Goal: Information Seeking & Learning: Learn about a topic

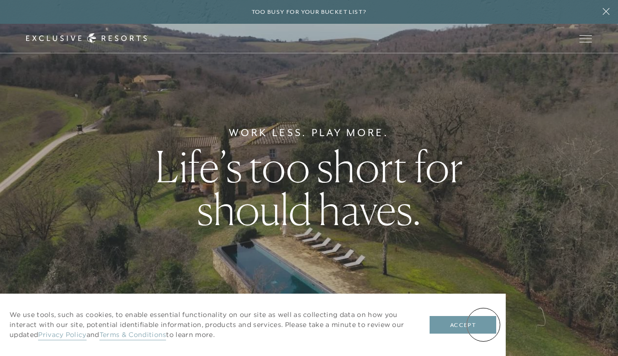
click at [481, 324] on button "Accept" at bounding box center [462, 325] width 67 height 18
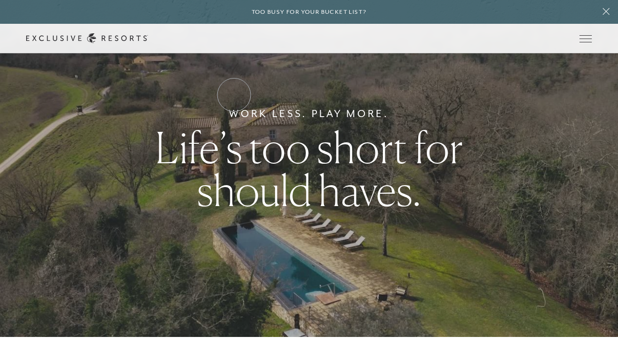
scroll to position [19, 0]
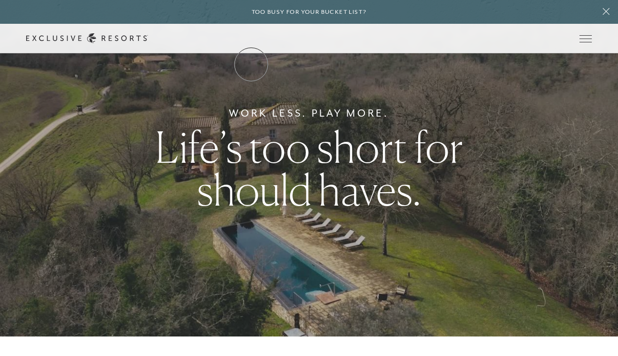
click at [0, 0] on link "Residence Collection" at bounding box center [0, 0] width 0 height 0
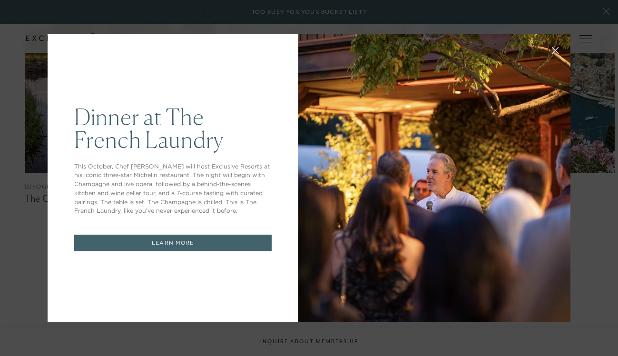
click at [555, 56] on button at bounding box center [555, 49] width 23 height 23
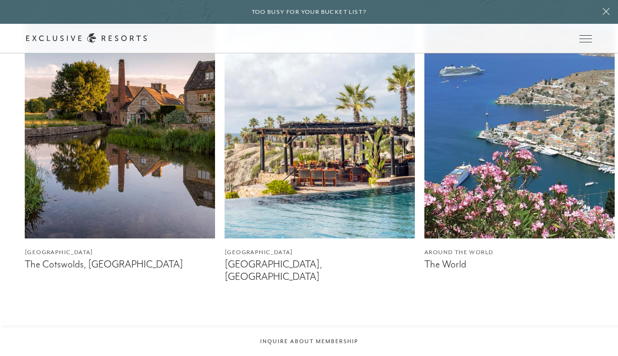
scroll to position [554, 0]
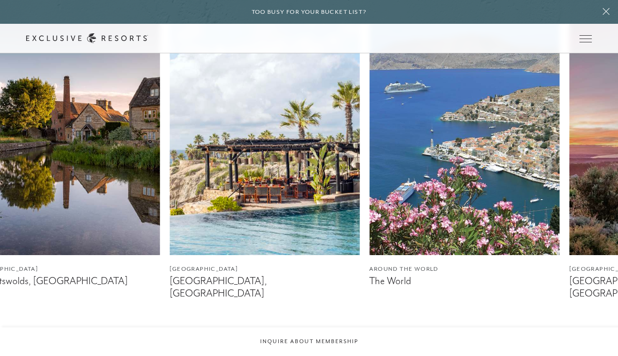
click at [369, 229] on img at bounding box center [464, 136] width 190 height 238
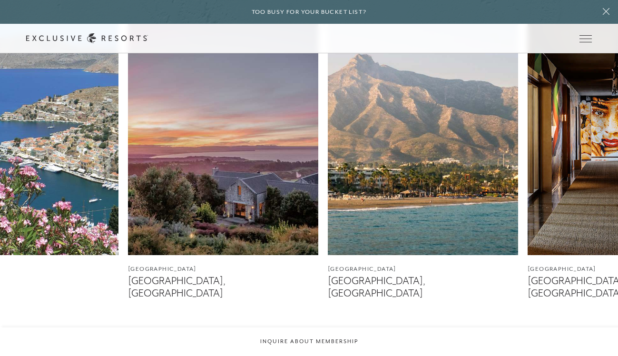
click at [132, 224] on img at bounding box center [223, 136] width 190 height 238
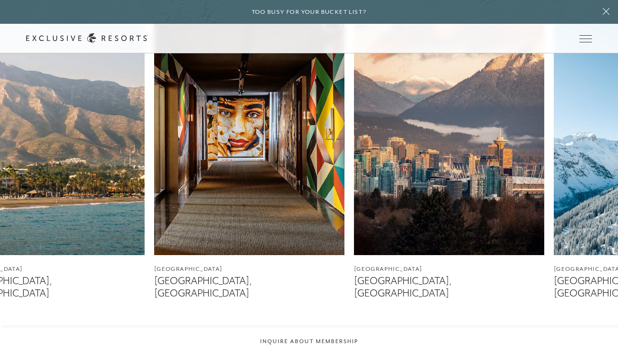
click at [116, 200] on img at bounding box center [49, 136] width 190 height 238
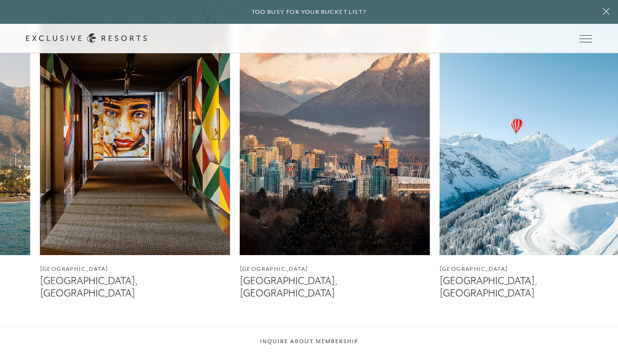
click at [292, 202] on img at bounding box center [335, 136] width 190 height 238
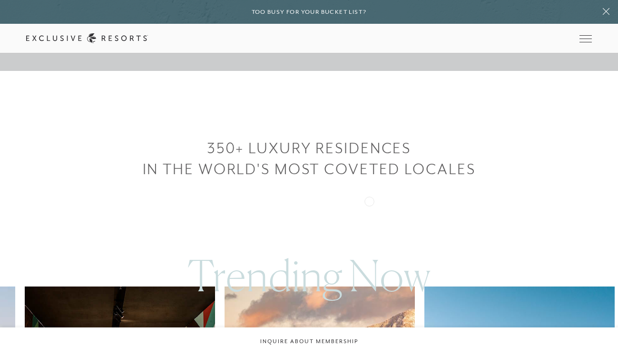
scroll to position [284, 0]
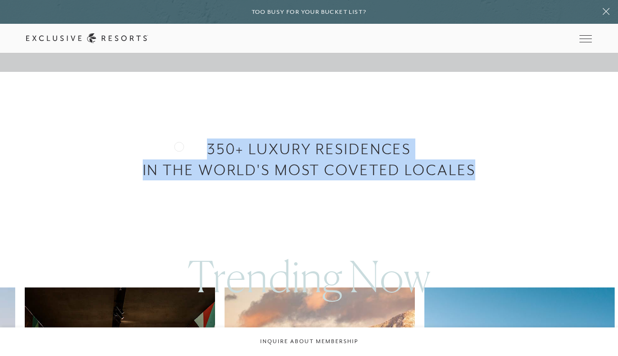
drag, startPoint x: 369, startPoint y: 200, endPoint x: 179, endPoint y: 145, distance: 197.7
click at [179, 145] on h3 "350+ LUXURY RESIDENCES" at bounding box center [309, 148] width 618 height 21
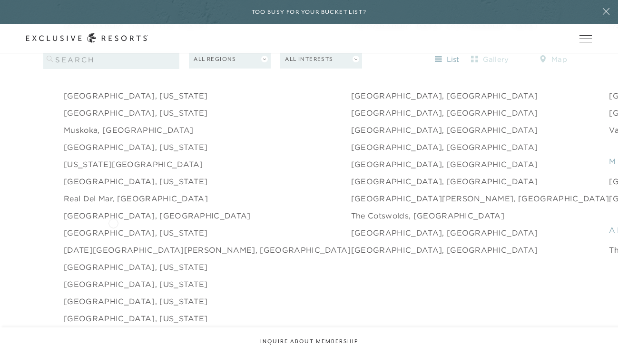
scroll to position [1391, 0]
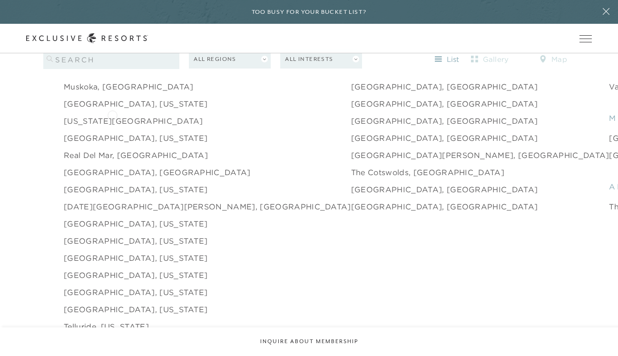
click at [112, 115] on link "[US_STATE][GEOGRAPHIC_DATA]" at bounding box center [133, 120] width 139 height 11
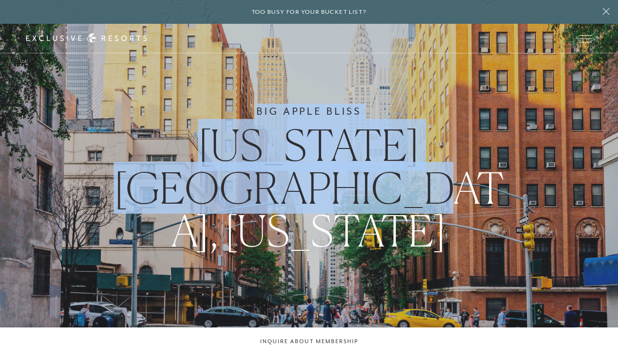
drag, startPoint x: 254, startPoint y: 130, endPoint x: 308, endPoint y: 245, distance: 127.2
click at [308, 245] on div "Big Apple Bliss [US_STATE][GEOGRAPHIC_DATA], [US_STATE]" at bounding box center [309, 178] width 618 height 356
click at [359, 215] on h1 "[US_STATE][GEOGRAPHIC_DATA], [US_STATE]" at bounding box center [309, 188] width 402 height 128
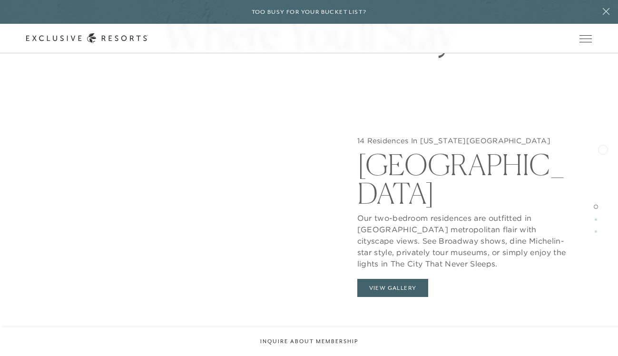
scroll to position [822, 0]
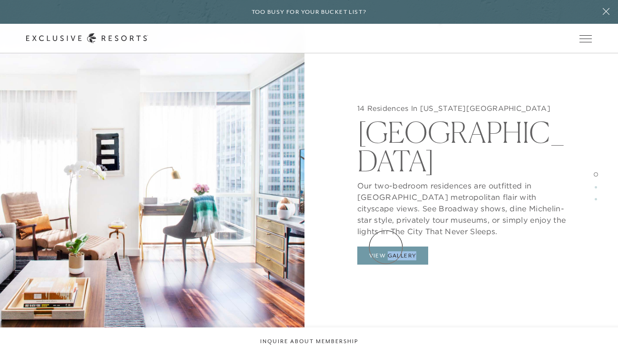
click at [385, 246] on button "View Gallery" at bounding box center [392, 255] width 71 height 18
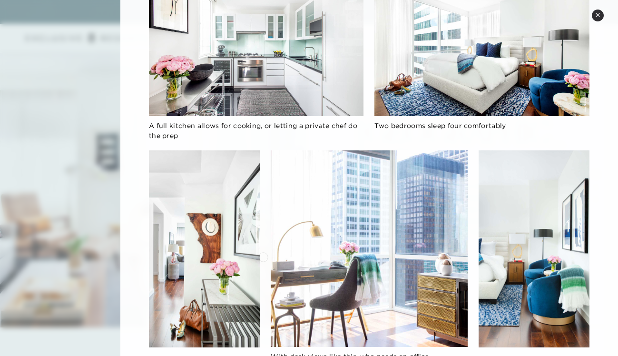
scroll to position [341, 0]
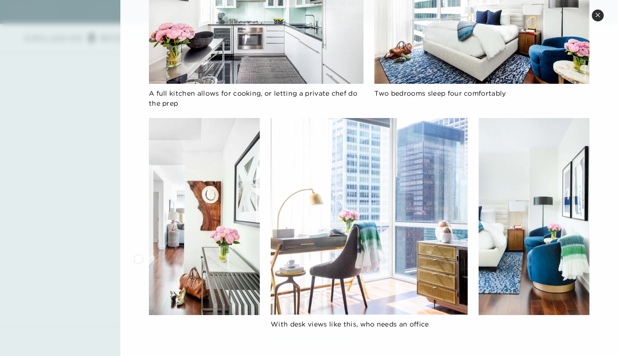
click at [98, 250] on div at bounding box center [309, 178] width 618 height 356
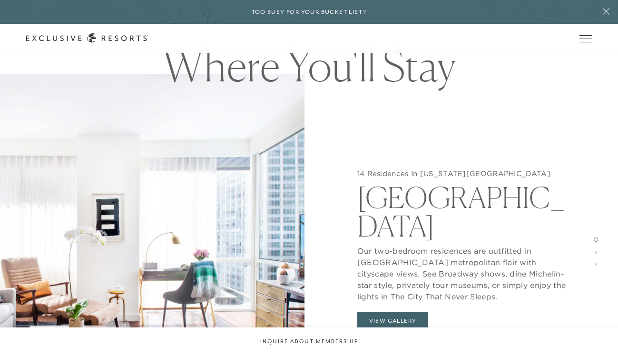
click at [146, 264] on img at bounding box center [152, 252] width 304 height 356
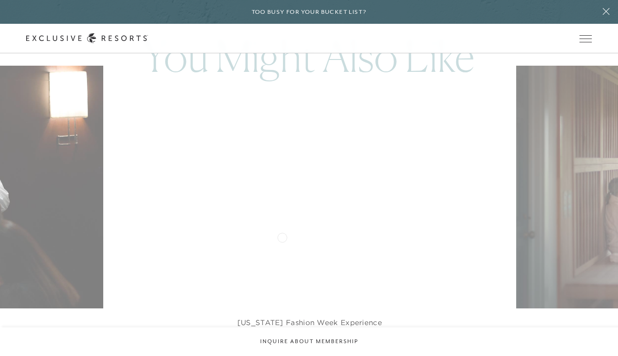
scroll to position [2857, 0]
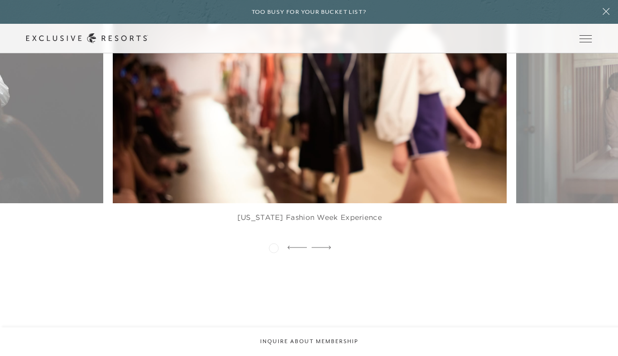
drag, startPoint x: 324, startPoint y: 247, endPoint x: 233, endPoint y: 245, distance: 90.9
click at [233, 245] on div at bounding box center [309, 248] width 618 height 14
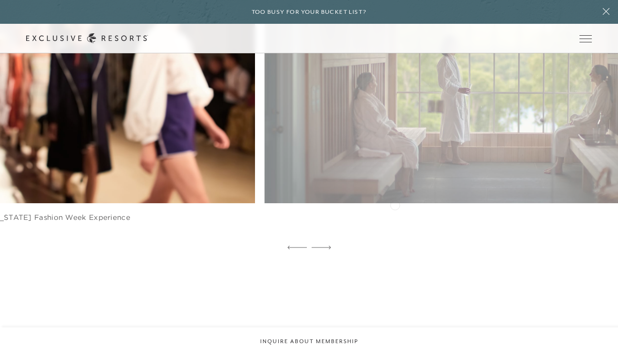
click at [132, 214] on figcaption "[US_STATE] Fashion Week Experience" at bounding box center [58, 222] width 394 height 38
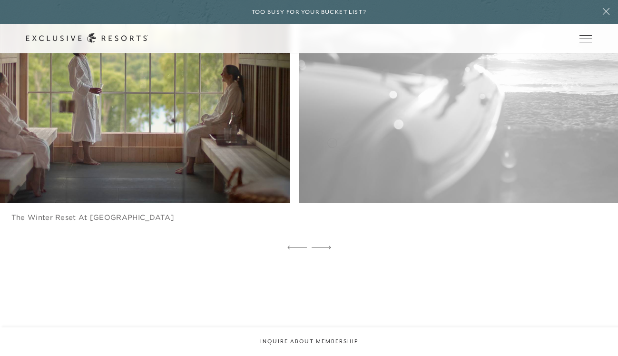
click at [101, 165] on img at bounding box center [105, 81] width 433 height 267
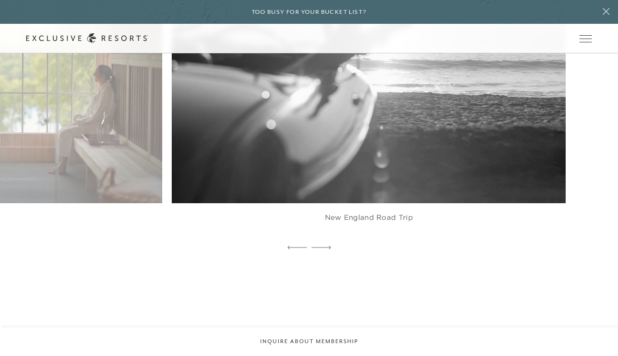
click at [448, 168] on img at bounding box center [381, 81] width 433 height 267
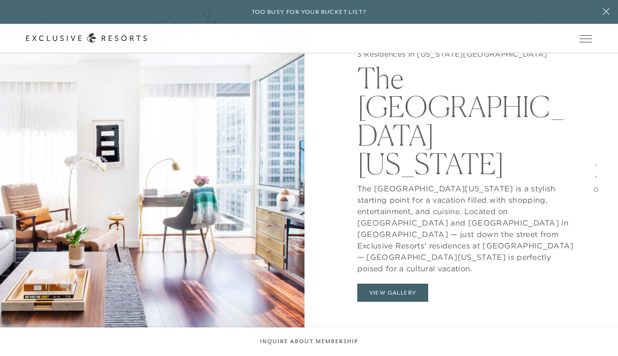
scroll to position [1780, 0]
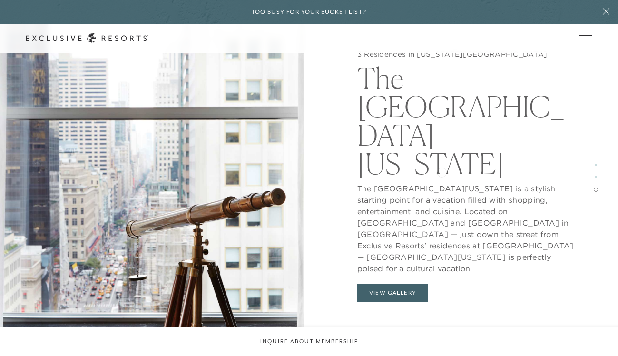
click at [441, 178] on p "The [GEOGRAPHIC_DATA][US_STATE] is a stylish starting point for a vacation fill…" at bounding box center [465, 226] width 217 height 96
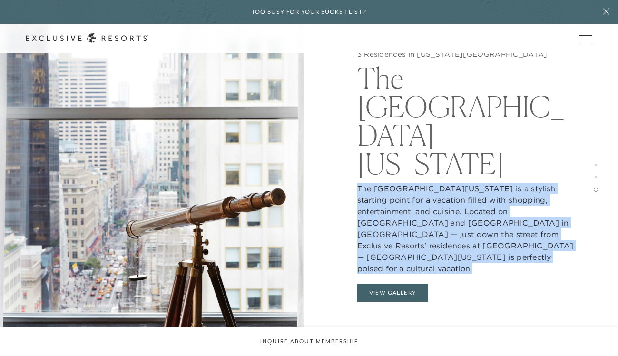
click at [441, 178] on p "The [GEOGRAPHIC_DATA][US_STATE] is a stylish starting point for a vacation fill…" at bounding box center [465, 226] width 217 height 96
click at [431, 181] on p "The [GEOGRAPHIC_DATA][US_STATE] is a stylish starting point for a vacation fill…" at bounding box center [465, 226] width 217 height 96
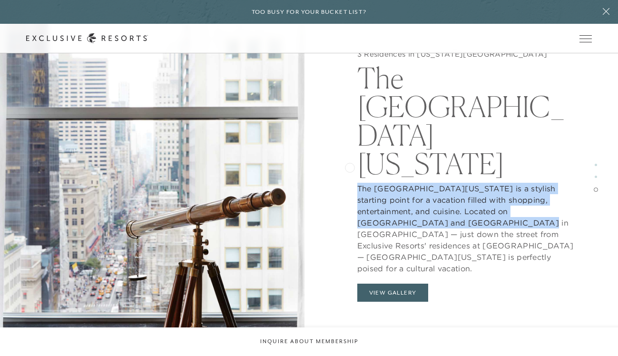
drag, startPoint x: 428, startPoint y: 197, endPoint x: 350, endPoint y: 167, distance: 84.4
click at [350, 166] on div "3 Residences In [US_STATE][GEOGRAPHIC_DATA] The Peninsula [US_STATE] The Penins…" at bounding box center [465, 178] width 304 height 356
click at [350, 167] on div "3 Residences In [US_STATE][GEOGRAPHIC_DATA] The Peninsula [US_STATE] The Penins…" at bounding box center [465, 178] width 304 height 356
drag, startPoint x: 352, startPoint y: 165, endPoint x: 438, endPoint y: 201, distance: 93.1
click at [438, 201] on div "3 Residences In [US_STATE][GEOGRAPHIC_DATA] The Peninsula [US_STATE] The Penins…" at bounding box center [465, 178] width 304 height 356
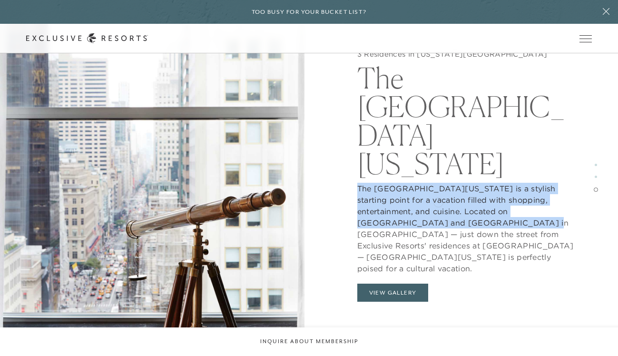
click at [438, 201] on p "The [GEOGRAPHIC_DATA][US_STATE] is a stylish starting point for a vacation fill…" at bounding box center [465, 226] width 217 height 96
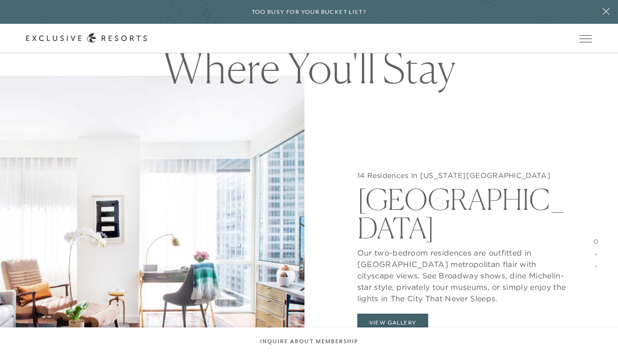
scroll to position [825, 0]
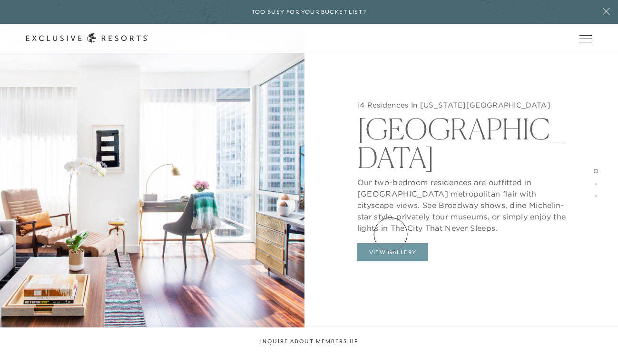
click at [390, 243] on button "View Gallery" at bounding box center [392, 252] width 71 height 18
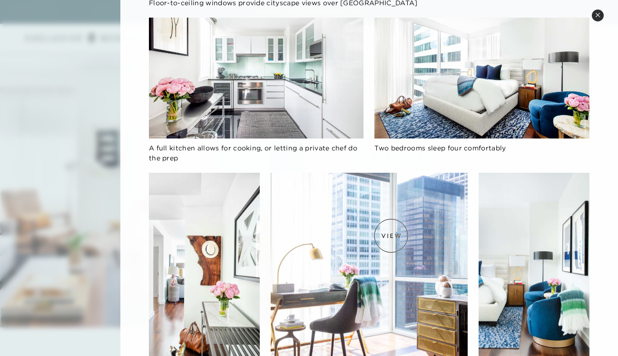
scroll to position [341, 0]
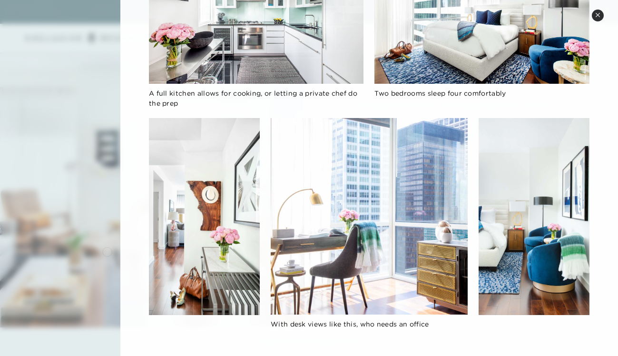
click at [102, 250] on div at bounding box center [309, 178] width 618 height 356
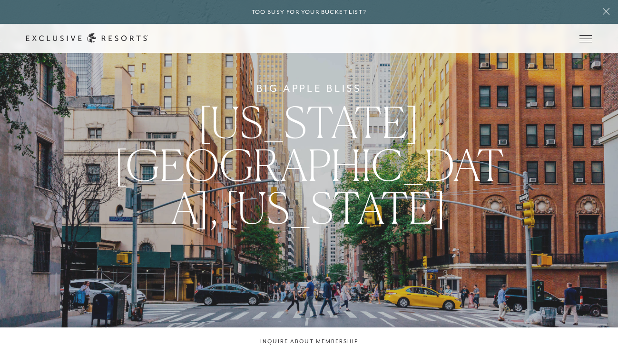
scroll to position [0, 0]
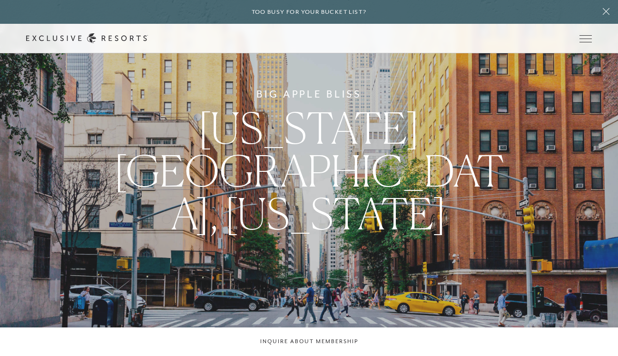
scroll to position [3, 0]
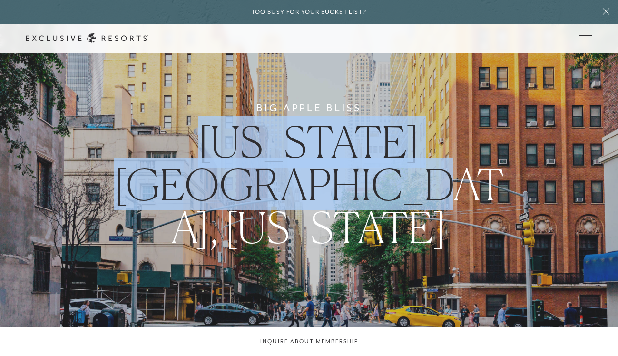
drag, startPoint x: 122, startPoint y: 156, endPoint x: 334, endPoint y: 240, distance: 228.3
click at [334, 240] on div "Big Apple Bliss [US_STATE][GEOGRAPHIC_DATA], [US_STATE]" at bounding box center [309, 175] width 618 height 356
drag, startPoint x: 334, startPoint y: 240, endPoint x: 254, endPoint y: 132, distance: 134.2
click at [254, 132] on div "Big Apple Bliss [US_STATE][GEOGRAPHIC_DATA], [US_STATE]" at bounding box center [309, 175] width 618 height 356
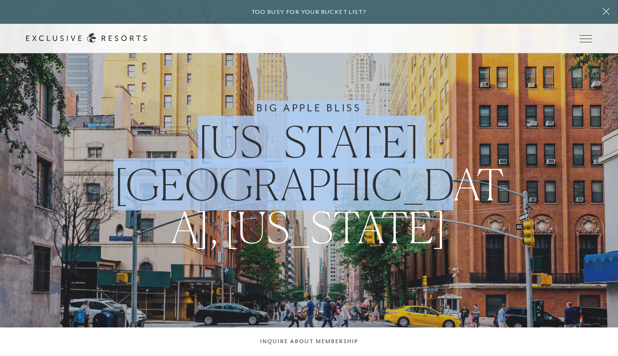
click at [254, 132] on div "Big Apple Bliss [US_STATE][GEOGRAPHIC_DATA], [US_STATE]" at bounding box center [309, 175] width 618 height 356
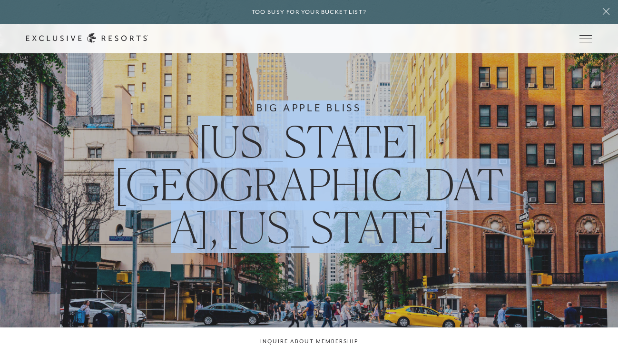
drag, startPoint x: 254, startPoint y: 132, endPoint x: 345, endPoint y: 211, distance: 120.3
click at [345, 211] on div "Big Apple Bliss [US_STATE][GEOGRAPHIC_DATA], [US_STATE]" at bounding box center [309, 175] width 618 height 356
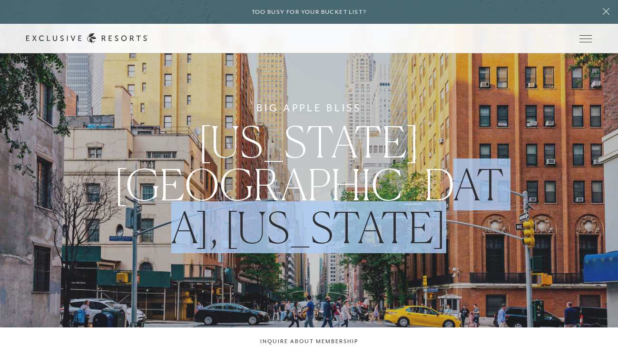
click at [346, 326] on div "Big Apple Bliss [US_STATE][GEOGRAPHIC_DATA], [US_STATE]" at bounding box center [309, 175] width 618 height 356
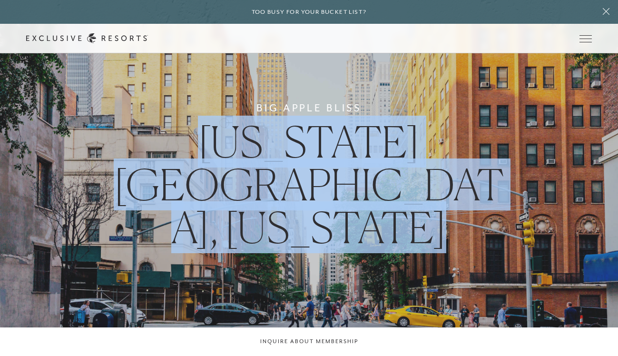
drag, startPoint x: 346, startPoint y: 326, endPoint x: 224, endPoint y: 122, distance: 238.2
click at [224, 122] on div "Big Apple Bliss [US_STATE][GEOGRAPHIC_DATA], [US_STATE]" at bounding box center [309, 175] width 618 height 356
drag, startPoint x: 224, startPoint y: 122, endPoint x: 266, endPoint y: 241, distance: 126.6
click at [266, 242] on div "Big Apple Bliss [US_STATE][GEOGRAPHIC_DATA], [US_STATE]" at bounding box center [309, 175] width 618 height 356
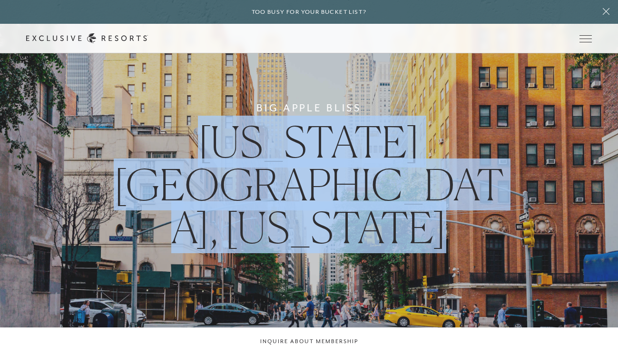
click at [266, 241] on div "Big Apple Bliss [US_STATE][GEOGRAPHIC_DATA], [US_STATE]" at bounding box center [309, 175] width 618 height 356
drag, startPoint x: 266, startPoint y: 241, endPoint x: 261, endPoint y: 126, distance: 115.2
click at [261, 126] on div "Big Apple Bliss [US_STATE][GEOGRAPHIC_DATA], [US_STATE]" at bounding box center [309, 175] width 618 height 356
click at [261, 116] on h6 "Big Apple Bliss" at bounding box center [308, 107] width 105 height 15
drag, startPoint x: 261, startPoint y: 126, endPoint x: 363, endPoint y: 259, distance: 168.2
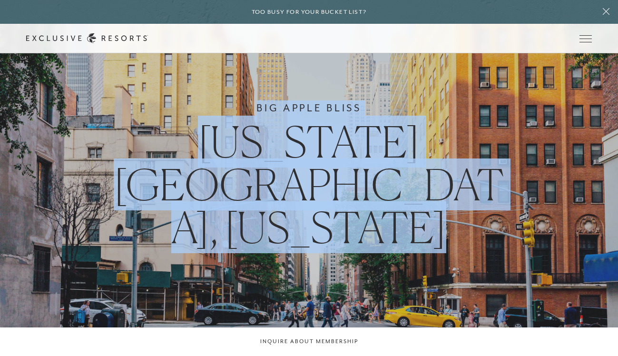
click at [363, 259] on div "Big Apple Bliss [US_STATE][GEOGRAPHIC_DATA], [US_STATE]" at bounding box center [309, 175] width 618 height 356
